Goal: Information Seeking & Learning: Learn about a topic

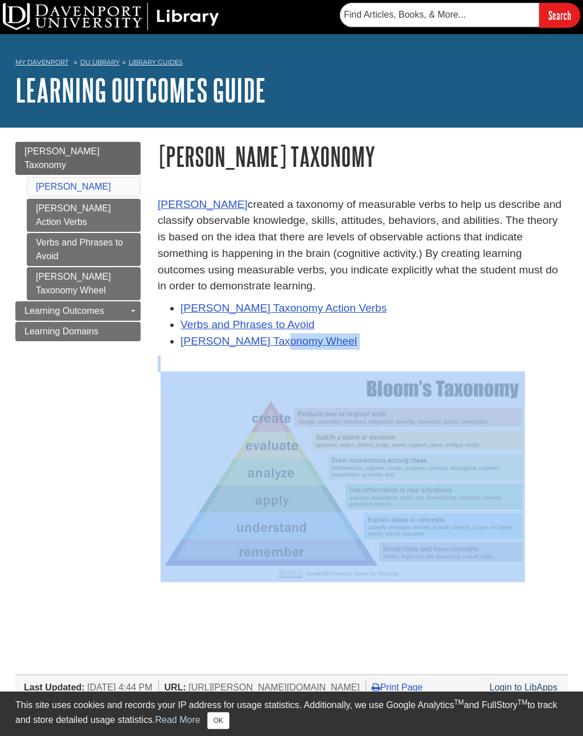
click at [540, 551] on p at bounding box center [363, 476] width 410 height 211
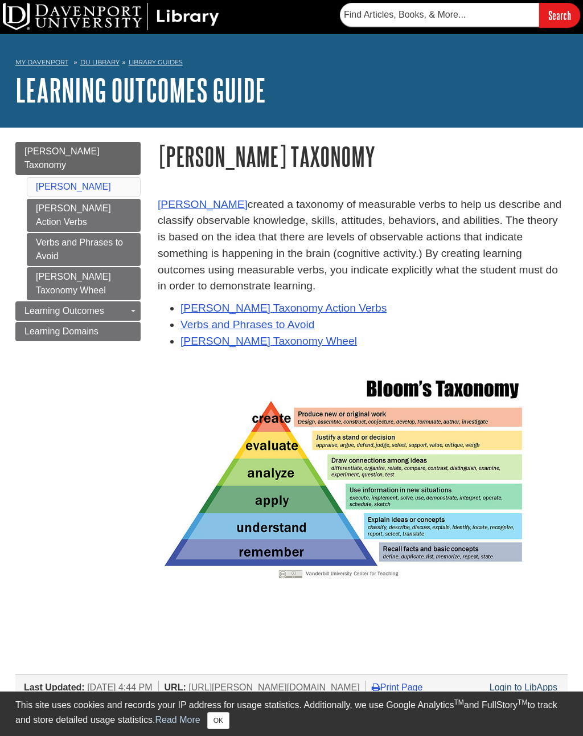
click at [317, 311] on link "Bloom's Taxonomy Action Verbs" at bounding box center [283, 308] width 206 height 12
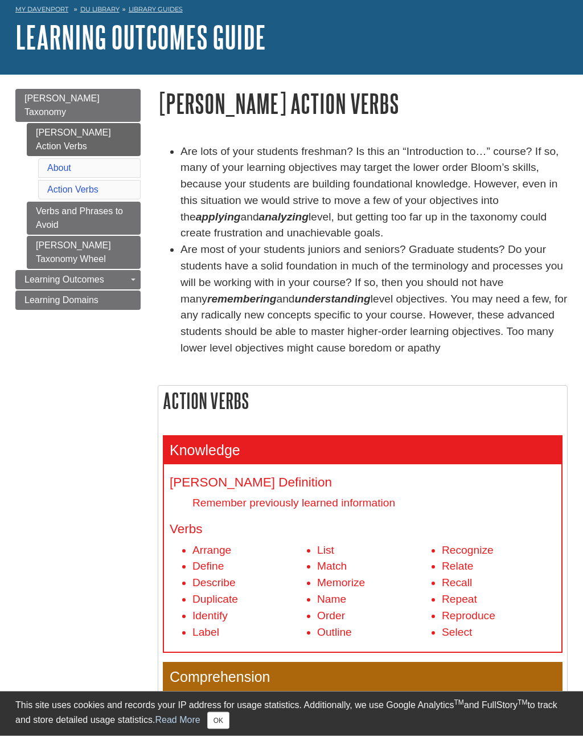
scroll to position [53, 0]
click at [47, 202] on link "Verbs and Phrases to Avoid" at bounding box center [84, 218] width 114 height 33
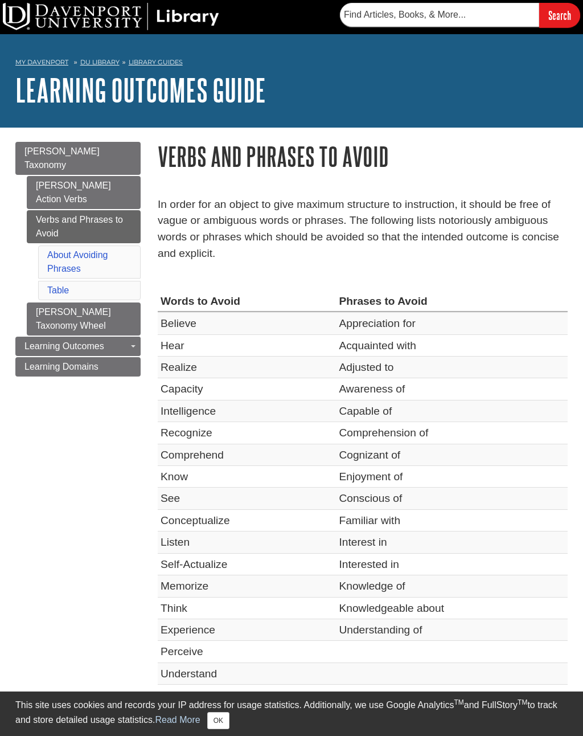
click at [43, 302] on link "[PERSON_NAME] Taxonomy Wheel" at bounding box center [84, 318] width 114 height 33
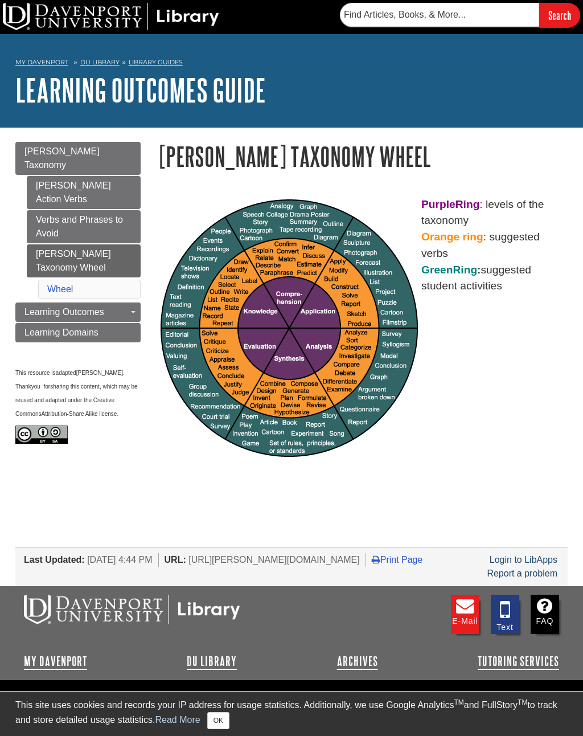
click at [516, 499] on body "Library Chat This site uses cookies and records your IP address for usage stati…" at bounding box center [291, 392] width 583 height 784
click at [37, 323] on link "Learning Domains" at bounding box center [77, 332] width 125 height 19
